Goal: Transaction & Acquisition: Purchase product/service

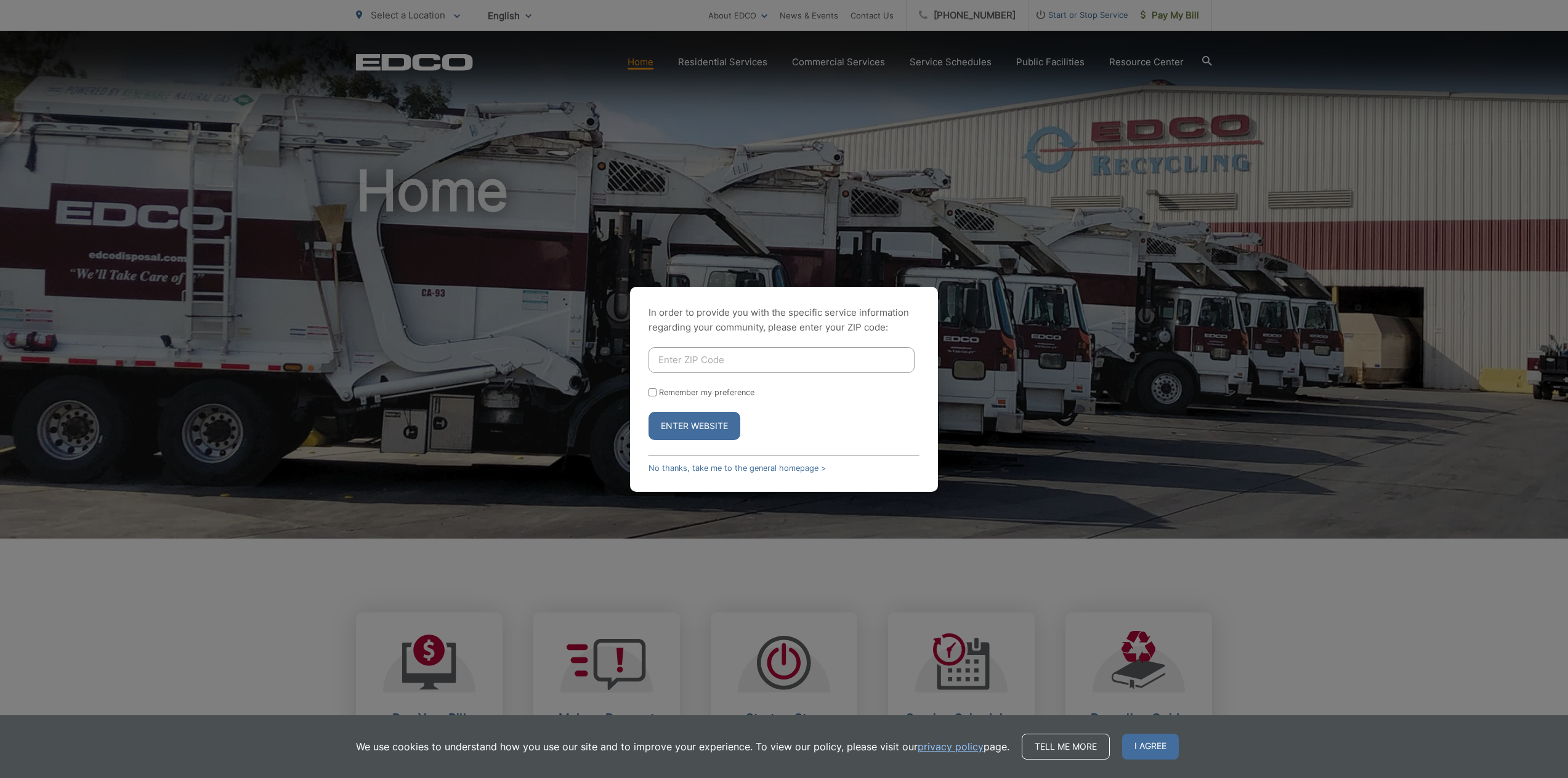
click at [887, 363] on input "Enter ZIP Code" at bounding box center [781, 360] width 266 height 26
type input "91941"
click at [709, 423] on button "Enter Website" at bounding box center [694, 426] width 92 height 28
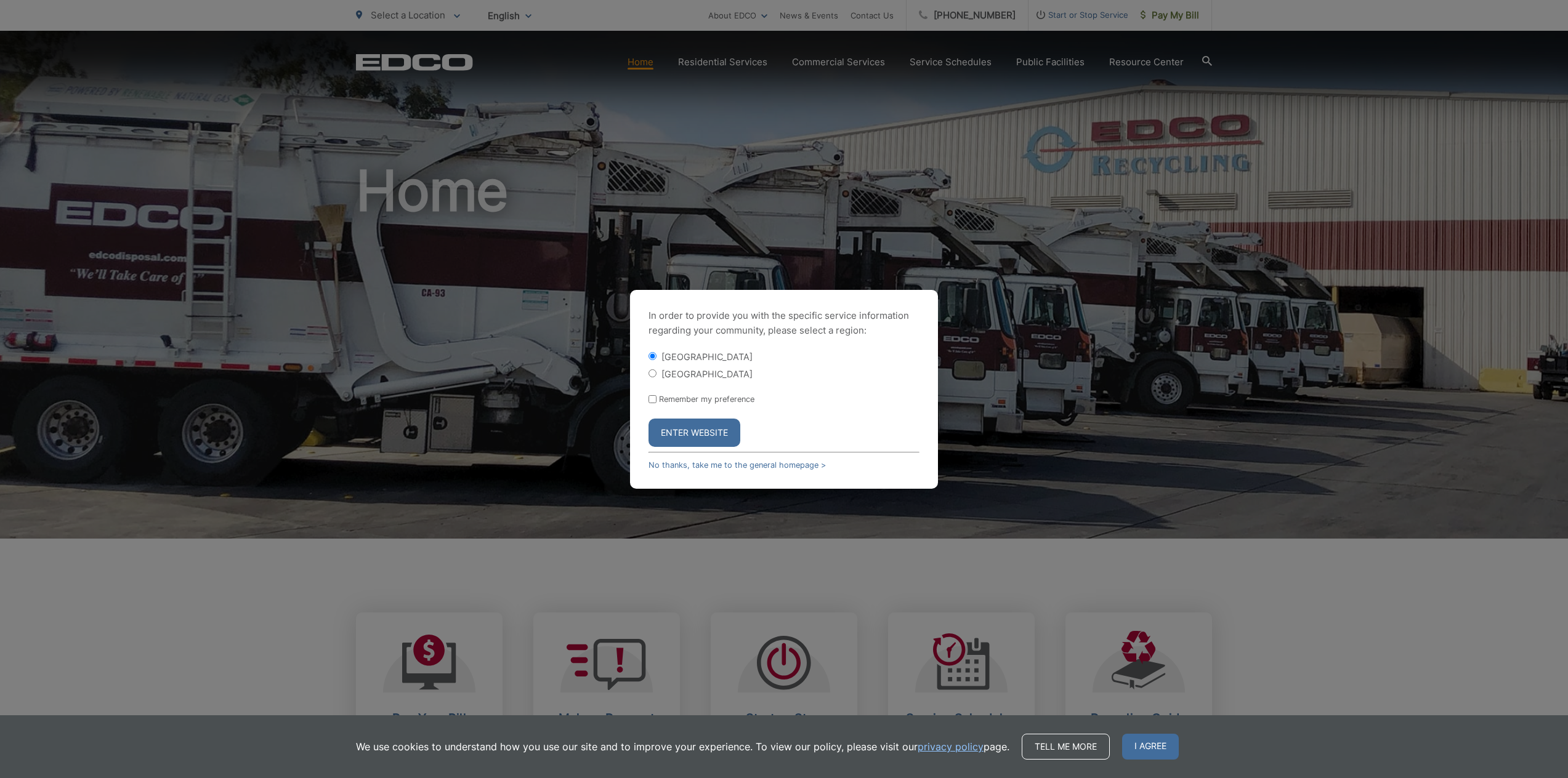
click at [654, 373] on input "[GEOGRAPHIC_DATA]" at bounding box center [652, 373] width 8 height 8
radio input "true"
click at [687, 426] on button "Enter Website" at bounding box center [694, 433] width 92 height 28
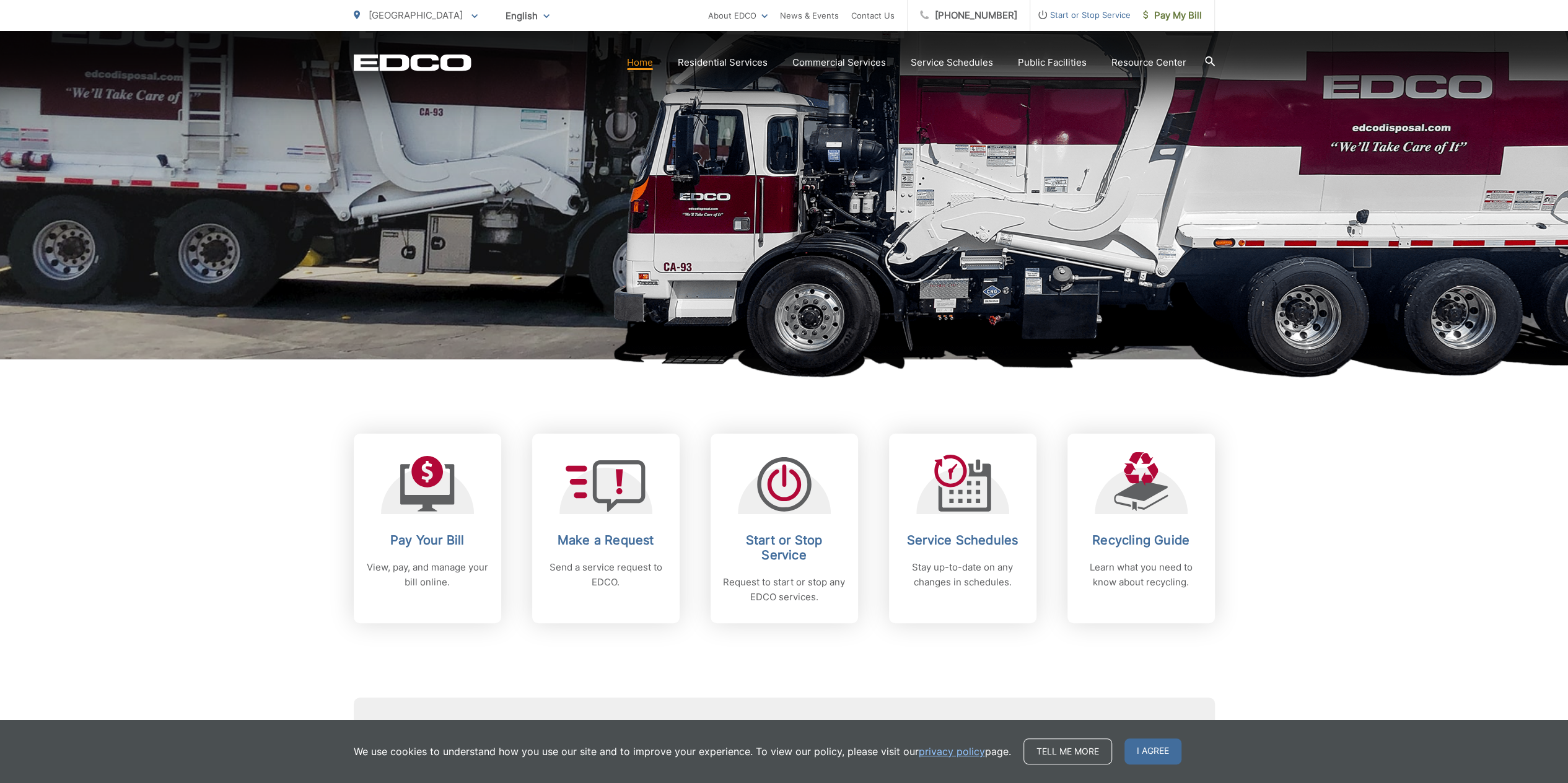
scroll to position [185, 0]
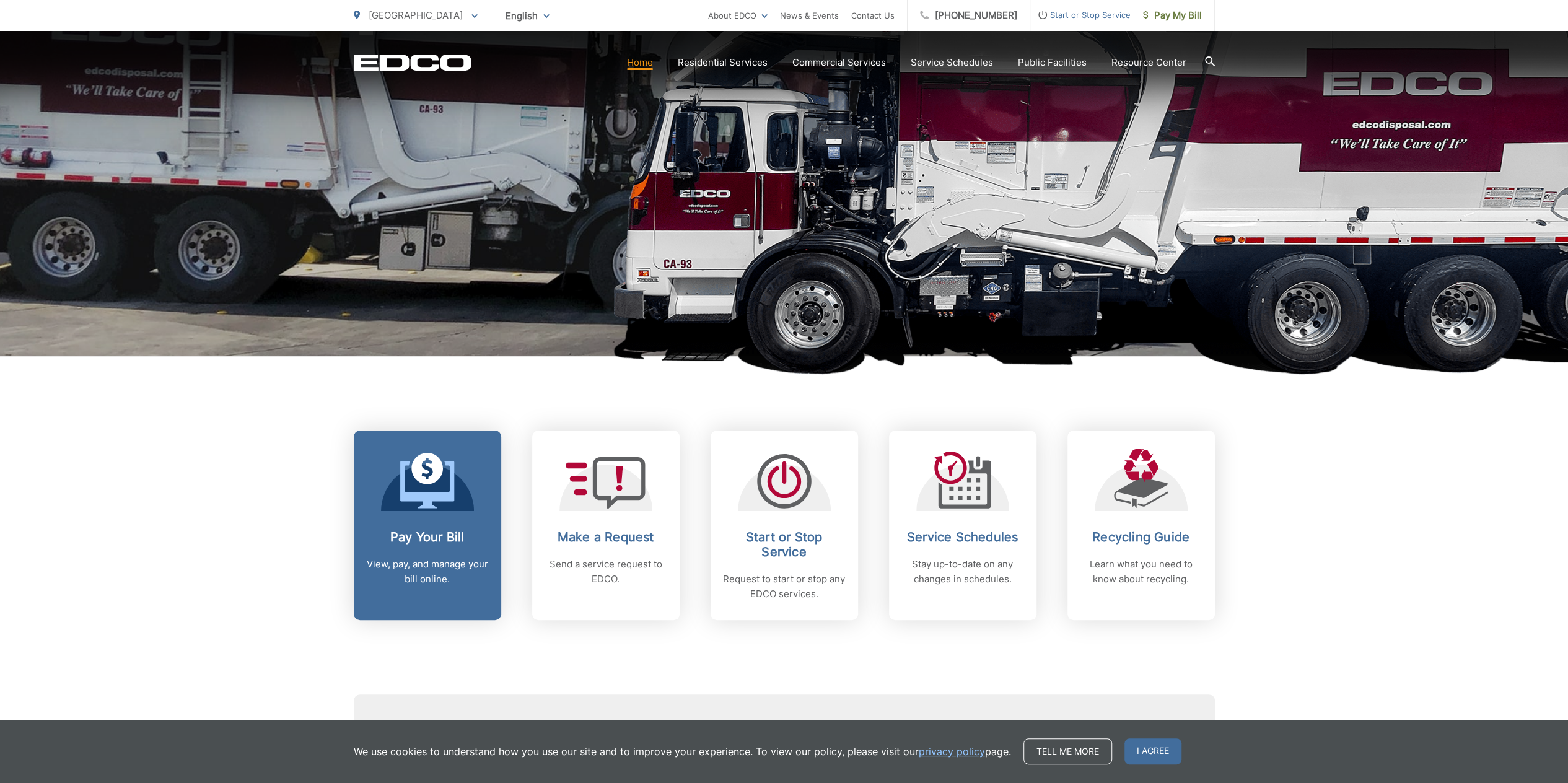
click at [447, 479] on icon at bounding box center [427, 480] width 55 height 56
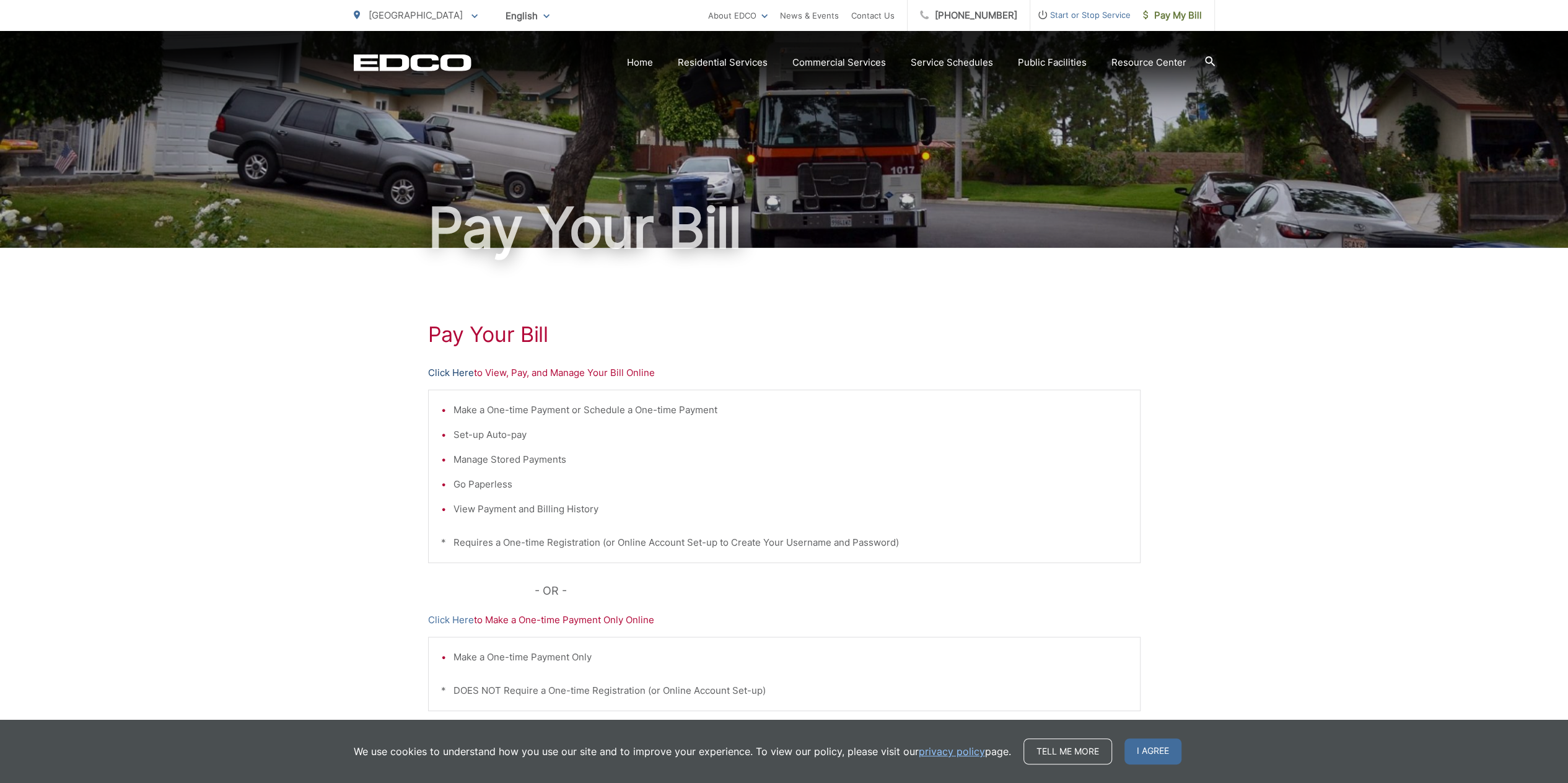
click at [452, 369] on link "Click Here" at bounding box center [451, 373] width 46 height 15
